Goal: Task Accomplishment & Management: Manage account settings

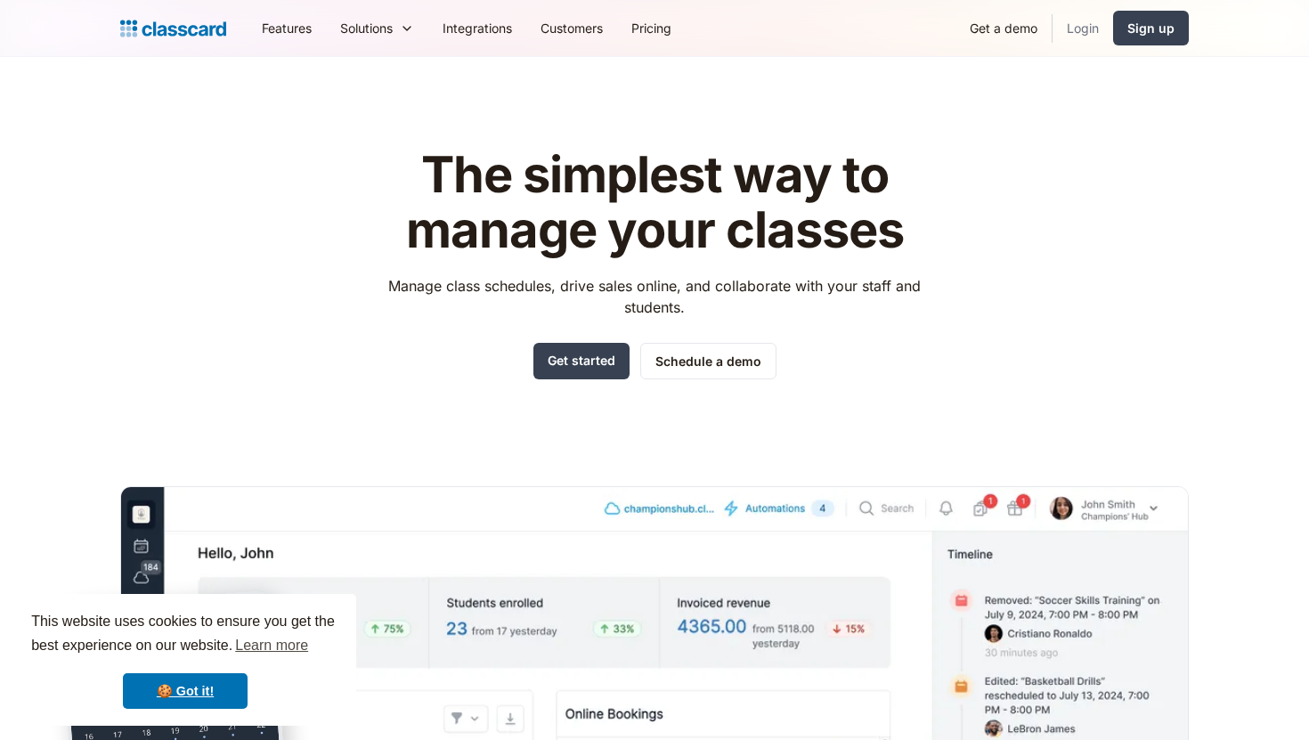
click at [1076, 36] on link "Login" at bounding box center [1082, 28] width 61 height 40
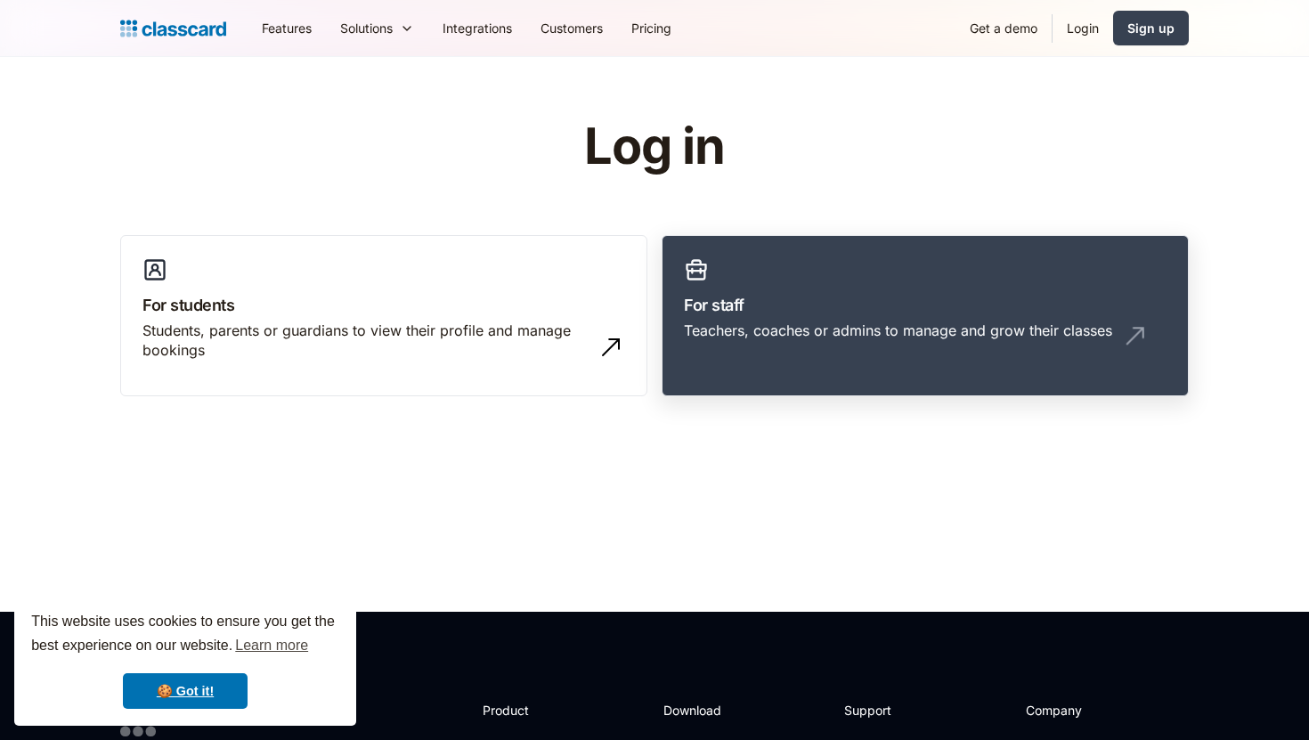
click at [896, 304] on h3 "For staff" at bounding box center [925, 305] width 482 height 24
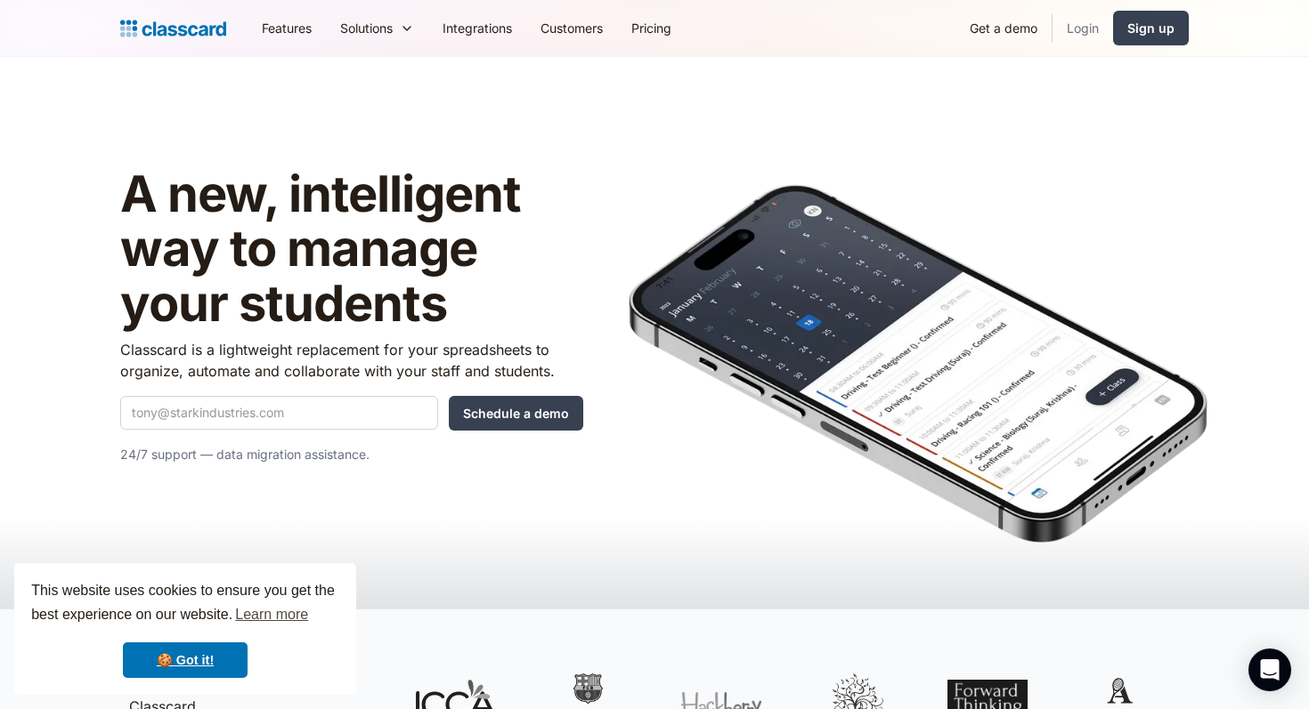
click at [1086, 20] on link "Login" at bounding box center [1082, 28] width 61 height 40
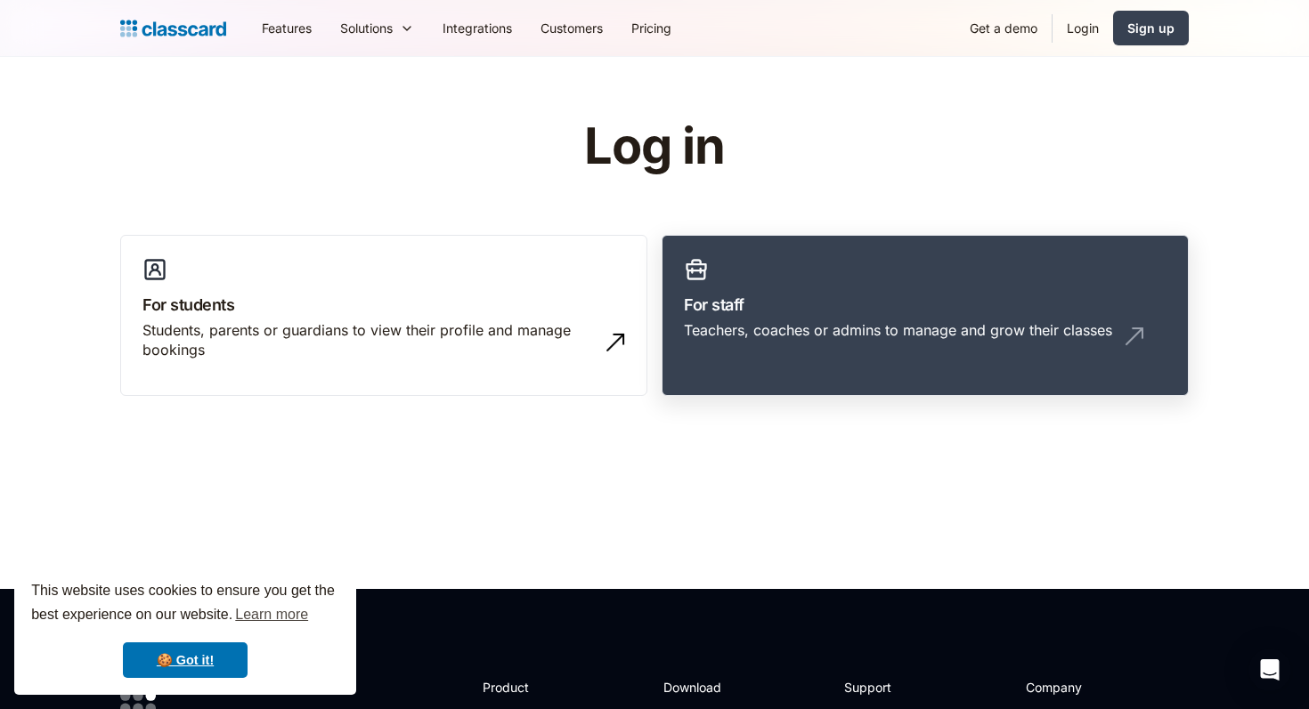
click at [801, 338] on div "Teachers, coaches or admins to manage and grow their classes" at bounding box center [898, 330] width 428 height 20
